Goal: Find contact information: Obtain details needed to contact an individual or organization

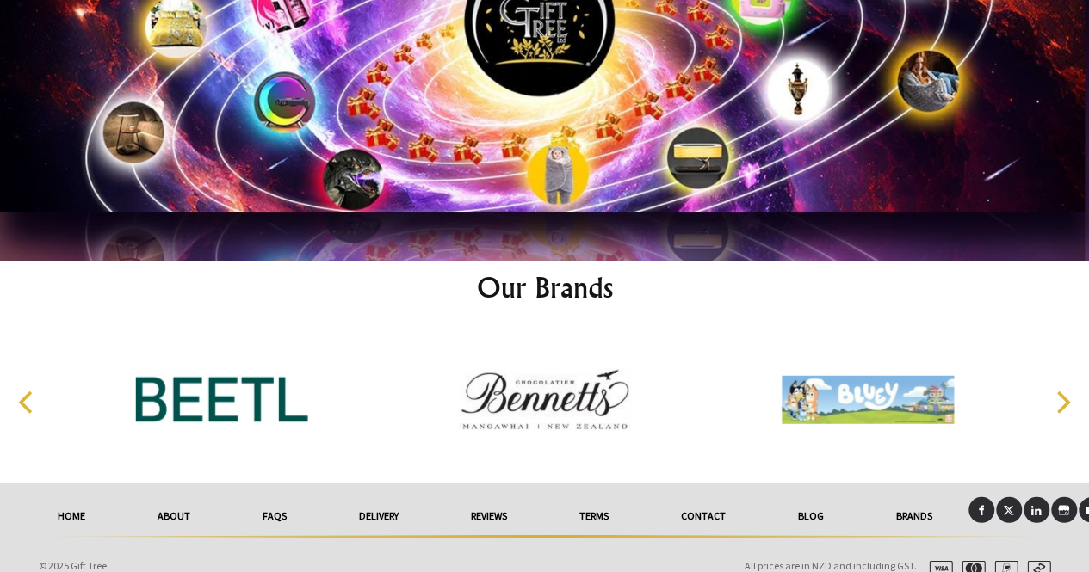
scroll to position [8558, 0]
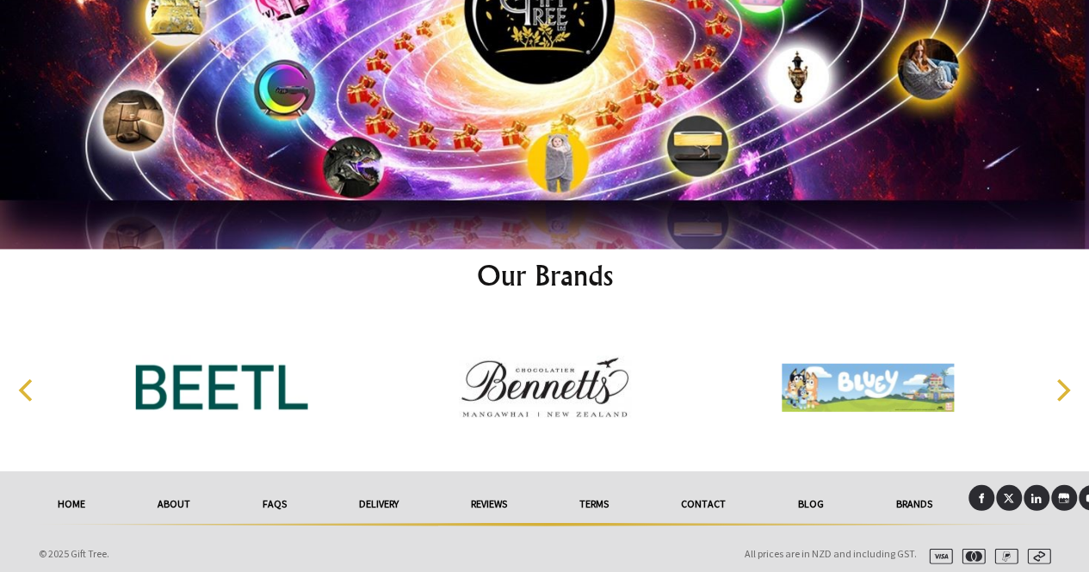
click at [713, 497] on link "Contact" at bounding box center [703, 504] width 117 height 38
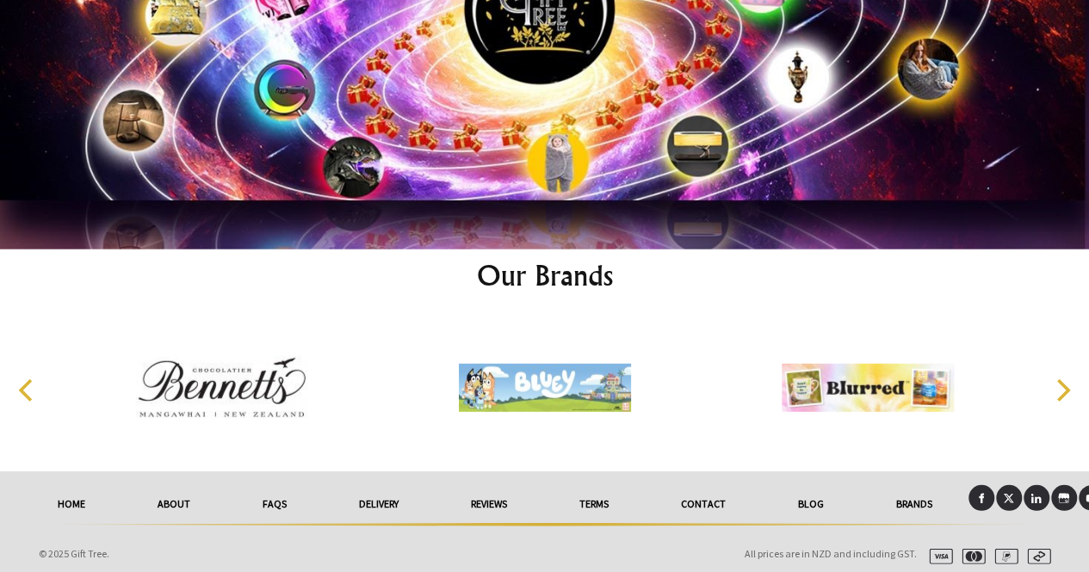
click at [704, 497] on link "Contact" at bounding box center [703, 504] width 117 height 38
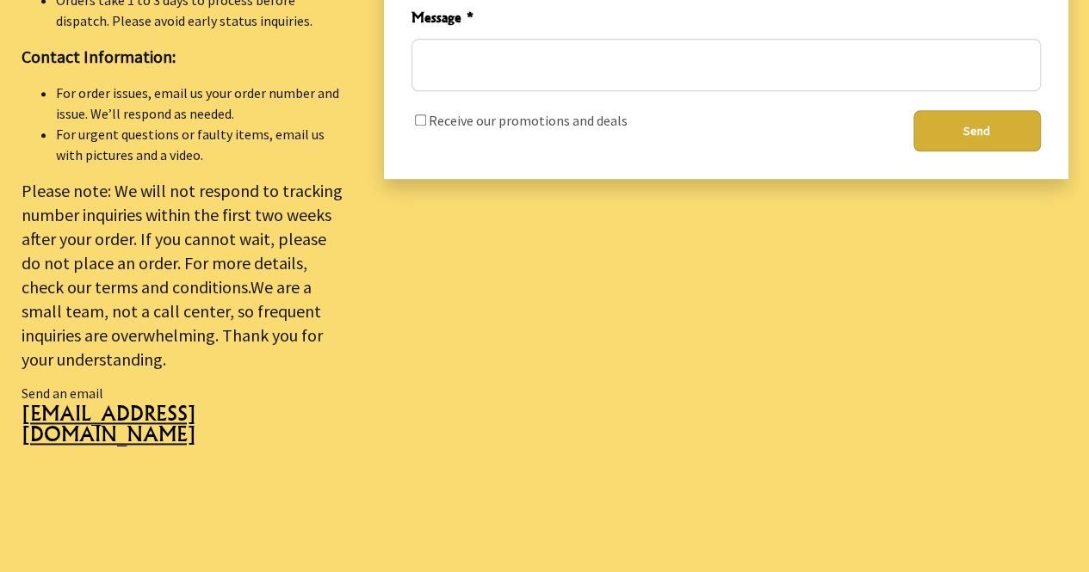
scroll to position [947, 0]
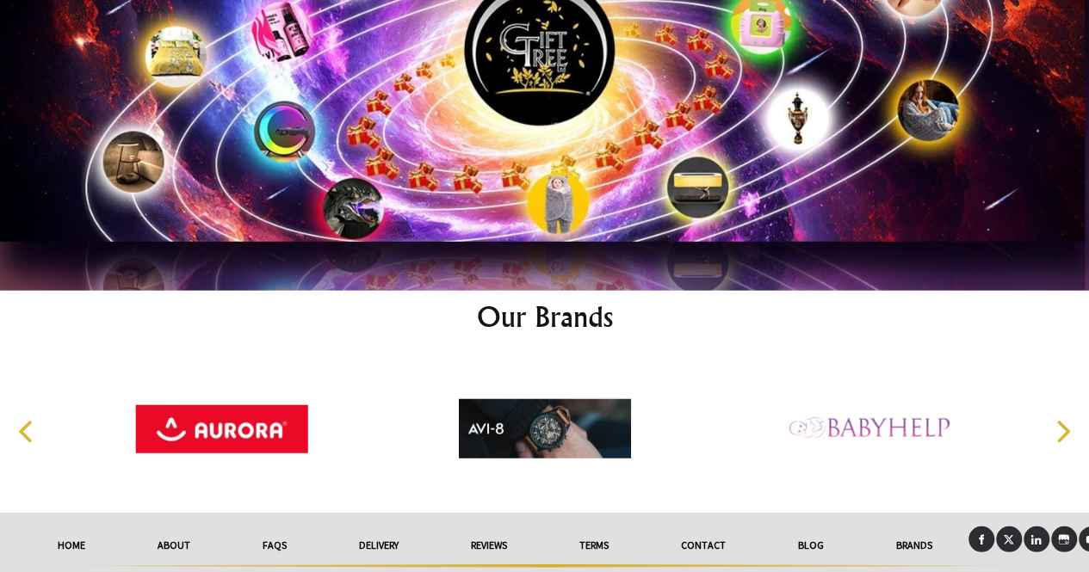
scroll to position [8558, 0]
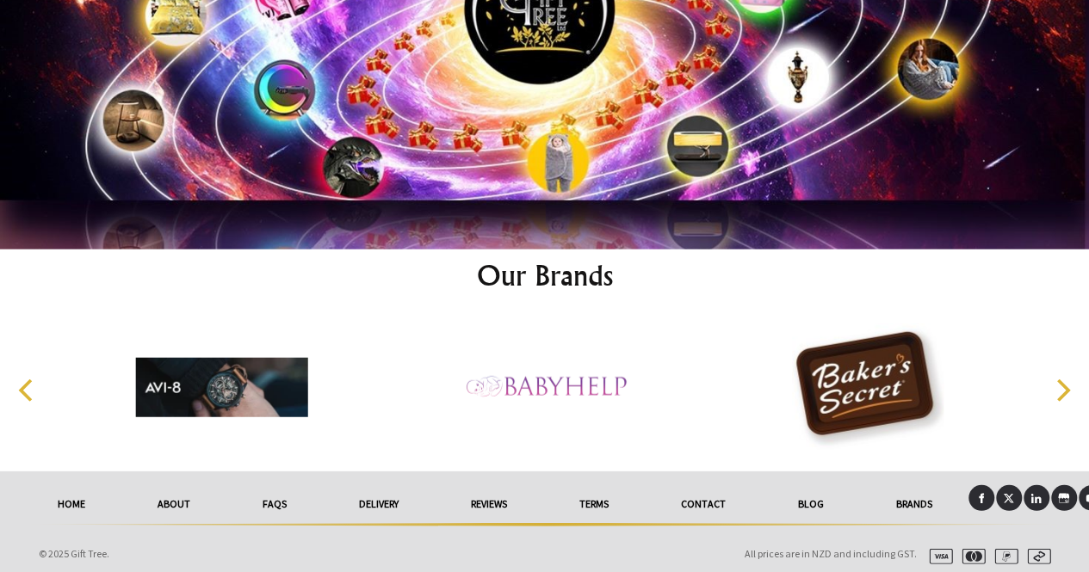
click at [721, 498] on link "Contact" at bounding box center [703, 504] width 117 height 38
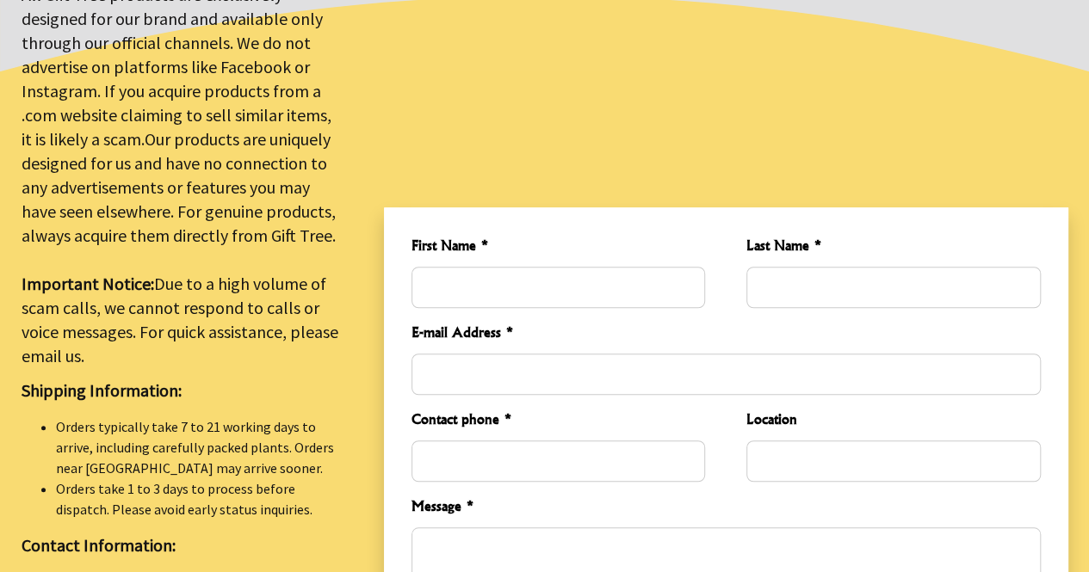
scroll to position [172, 0]
